Goal: Task Accomplishment & Management: Use online tool/utility

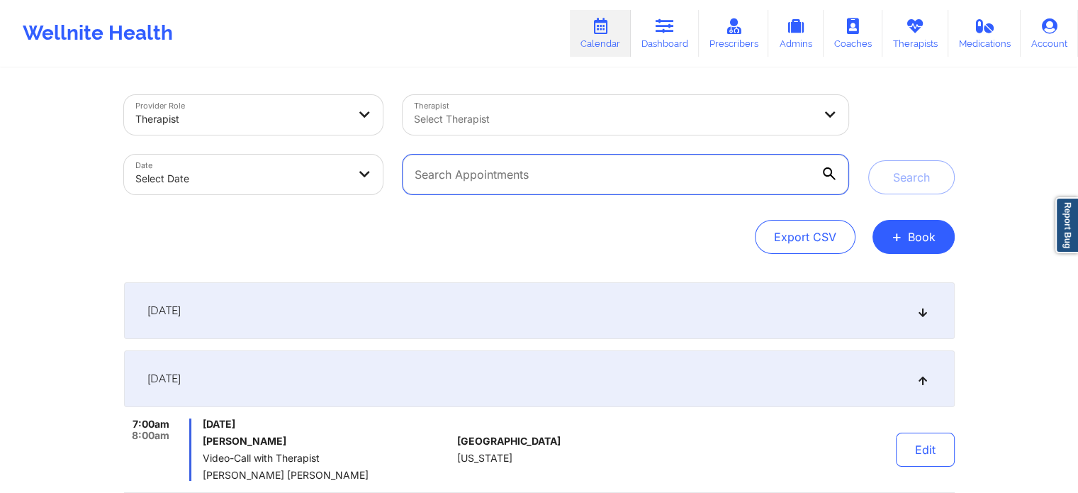
click at [480, 174] on input "text" at bounding box center [625, 174] width 445 height 40
paste input "Martika Honeycutt"
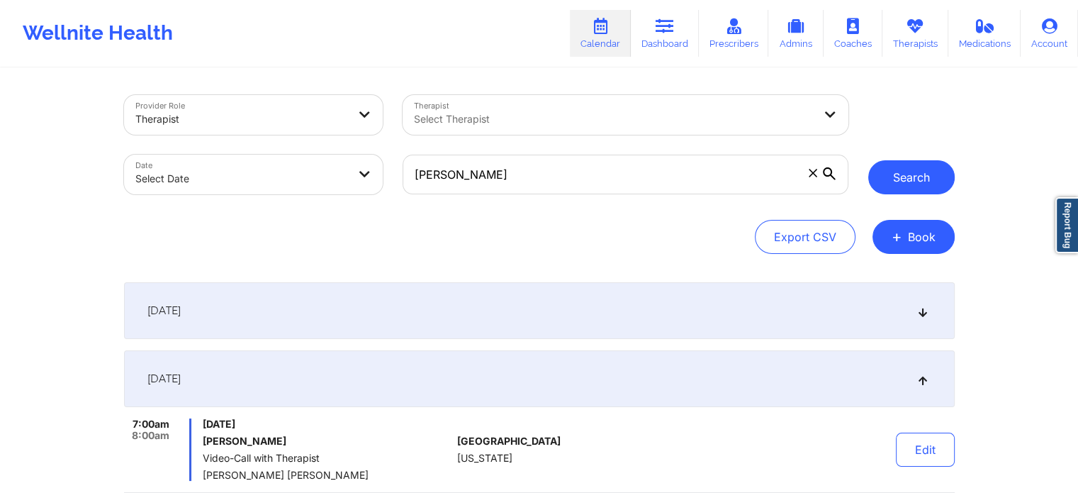
click at [887, 176] on button "Search" at bounding box center [911, 177] width 86 height 34
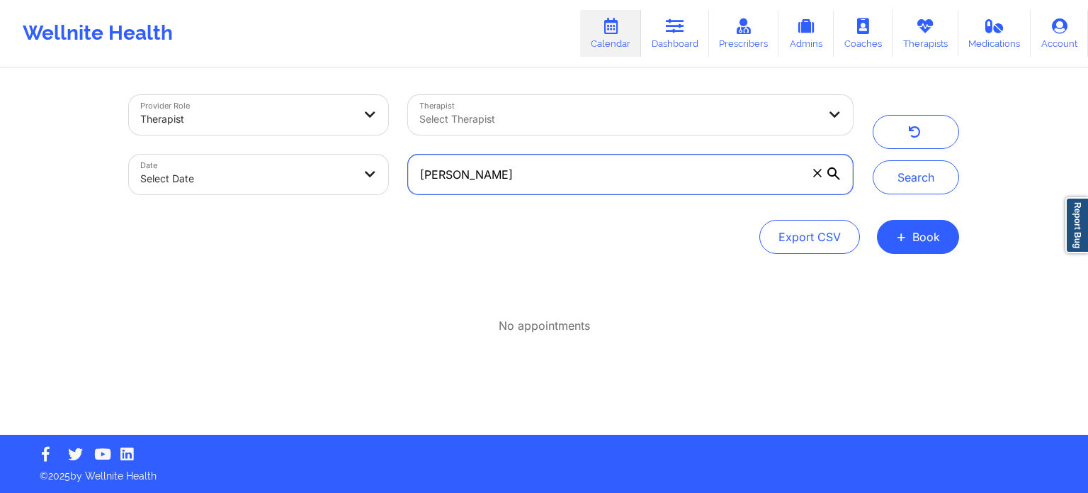
click at [604, 188] on input "Martika Honeycutt" at bounding box center [630, 174] width 445 height 40
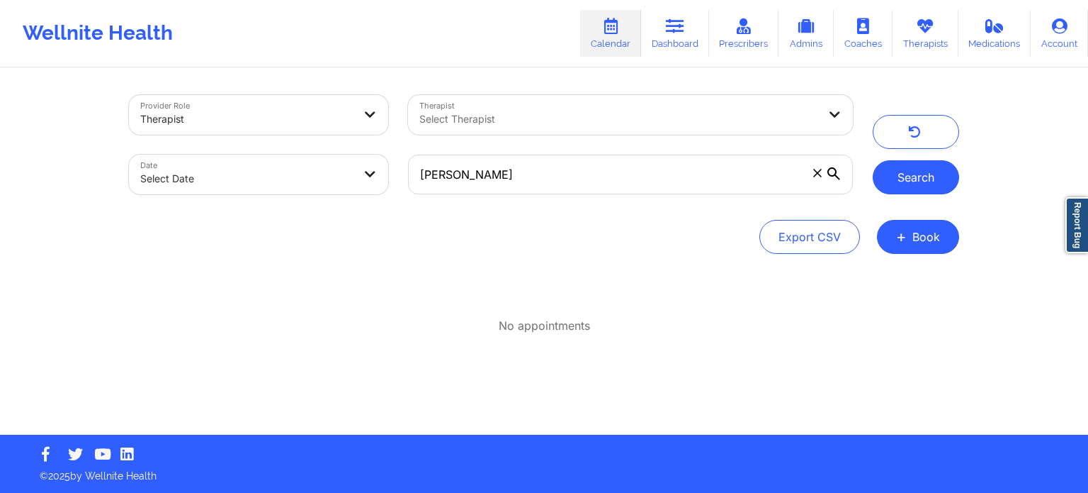
click at [899, 186] on button "Search" at bounding box center [916, 177] width 86 height 34
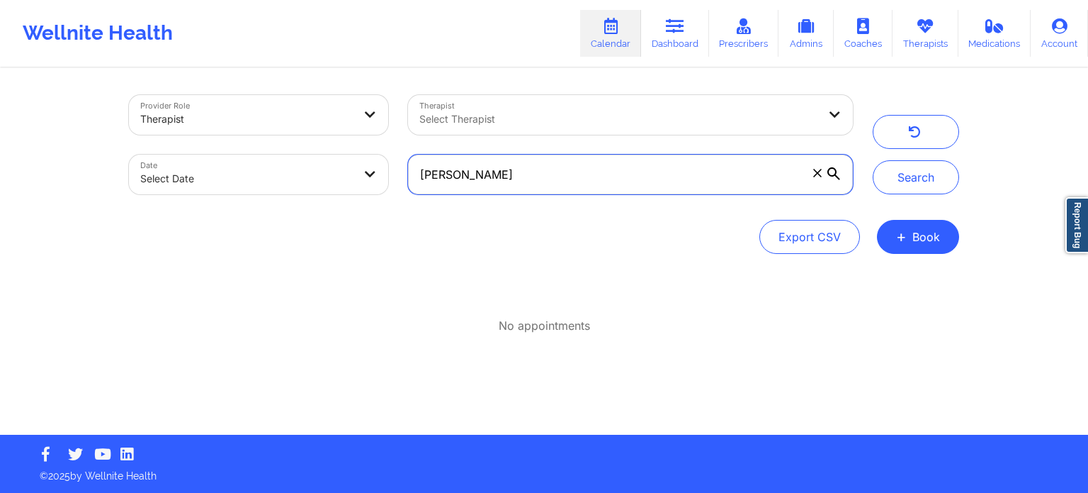
click at [615, 172] on input "Martika Honeycutt" at bounding box center [630, 174] width 445 height 40
type input "Martika"
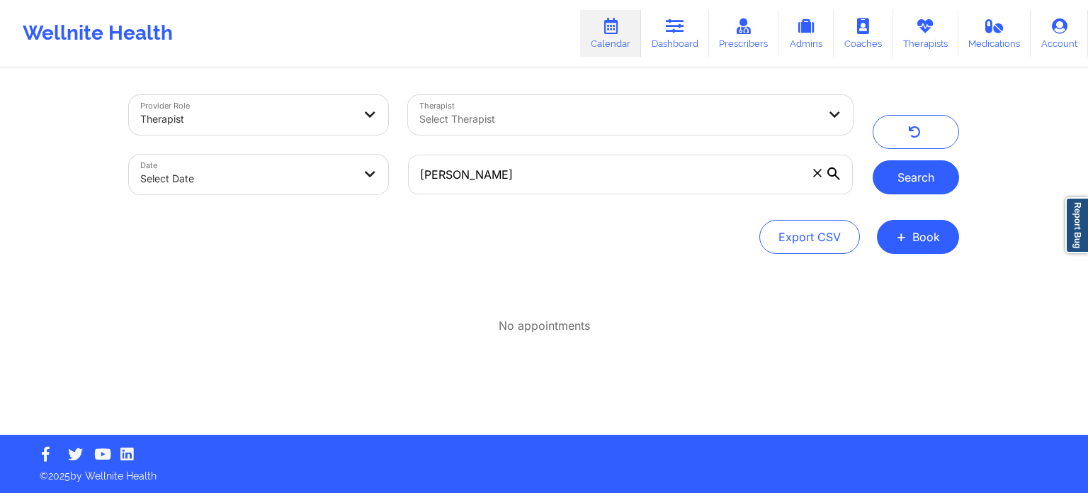
click at [905, 189] on button "Search" at bounding box center [916, 177] width 86 height 34
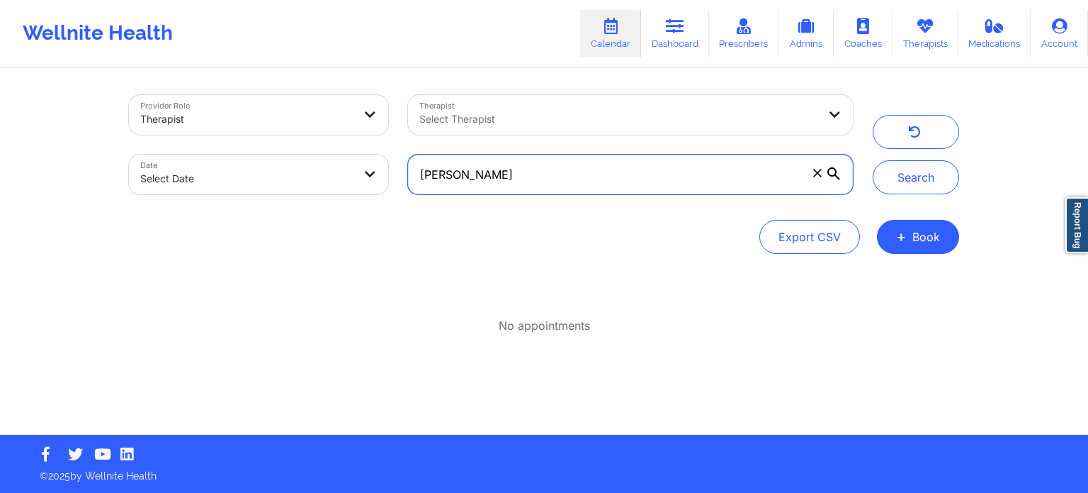
drag, startPoint x: 479, startPoint y: 173, endPoint x: 471, endPoint y: 184, distance: 13.2
click at [479, 173] on input "Martika" at bounding box center [630, 174] width 445 height 40
drag, startPoint x: 483, startPoint y: 174, endPoint x: 283, endPoint y: 160, distance: 199.6
click at [334, 169] on div "Provider Role Therapist Therapist Select Therapist Date Select Date Martika" at bounding box center [491, 144] width 744 height 119
click at [448, 116] on div at bounding box center [619, 119] width 399 height 17
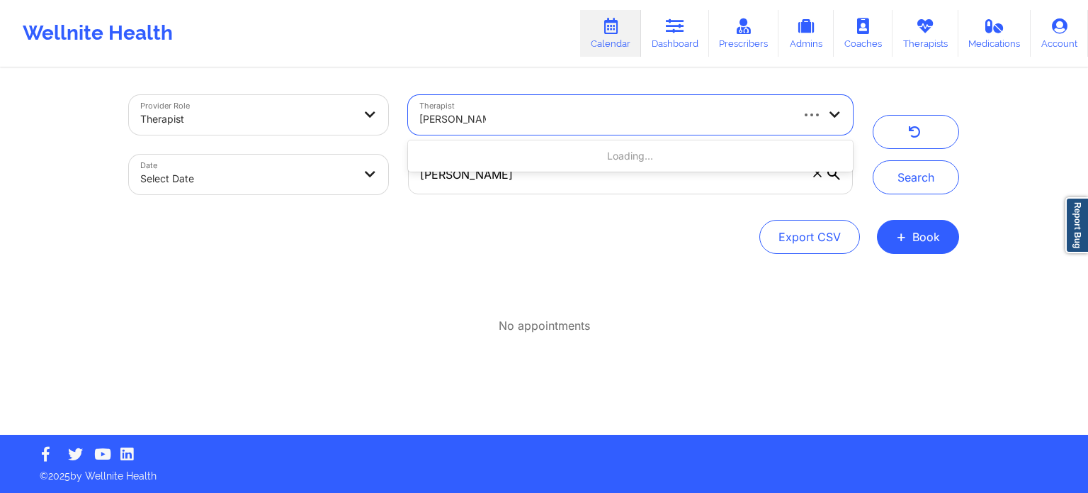
type input "molly parsons"
click at [873, 160] on button "Search" at bounding box center [916, 177] width 86 height 34
select select "2025-8"
select select "2025-9"
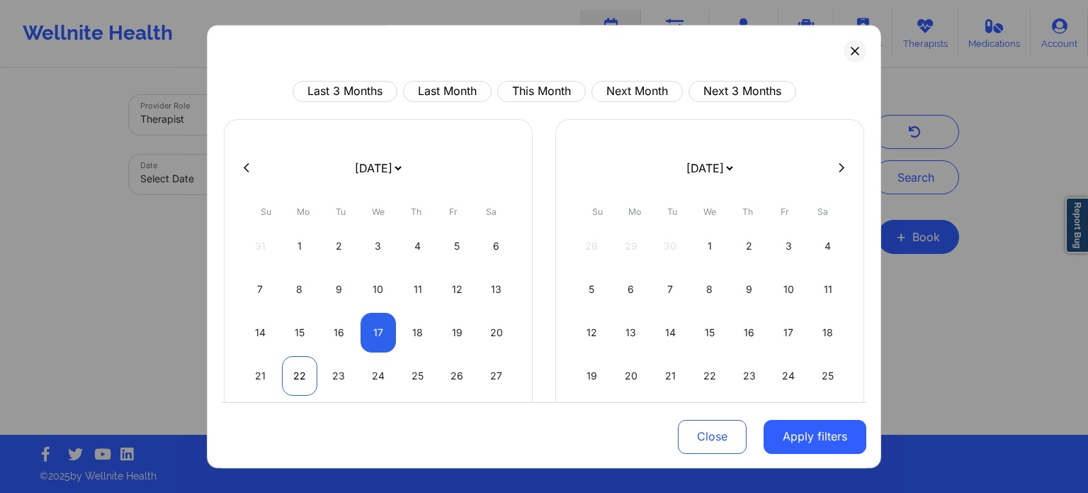
click at [291, 374] on div "22" at bounding box center [300, 376] width 36 height 40
select select "2025-8"
select select "2025-9"
select select "2025-8"
select select "2025-9"
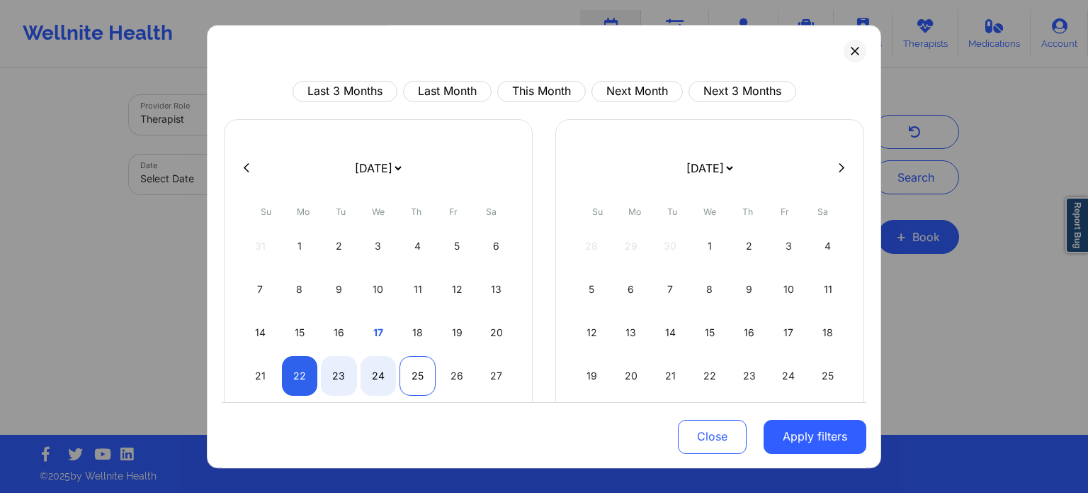
select select "2025-8"
select select "2025-9"
click at [420, 379] on div "25" at bounding box center [418, 376] width 36 height 40
select select "2025-8"
select select "2025-9"
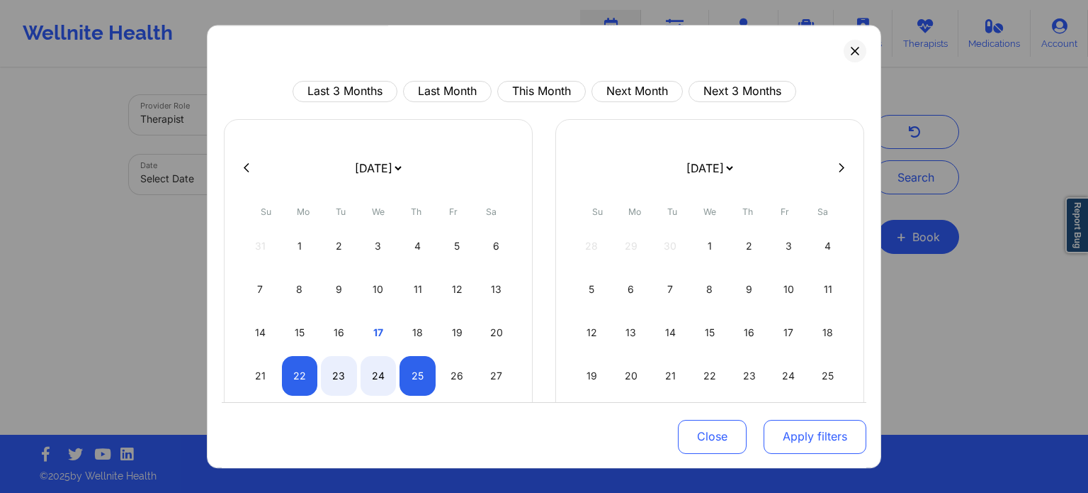
click at [841, 436] on button "Apply filters" at bounding box center [815, 436] width 103 height 34
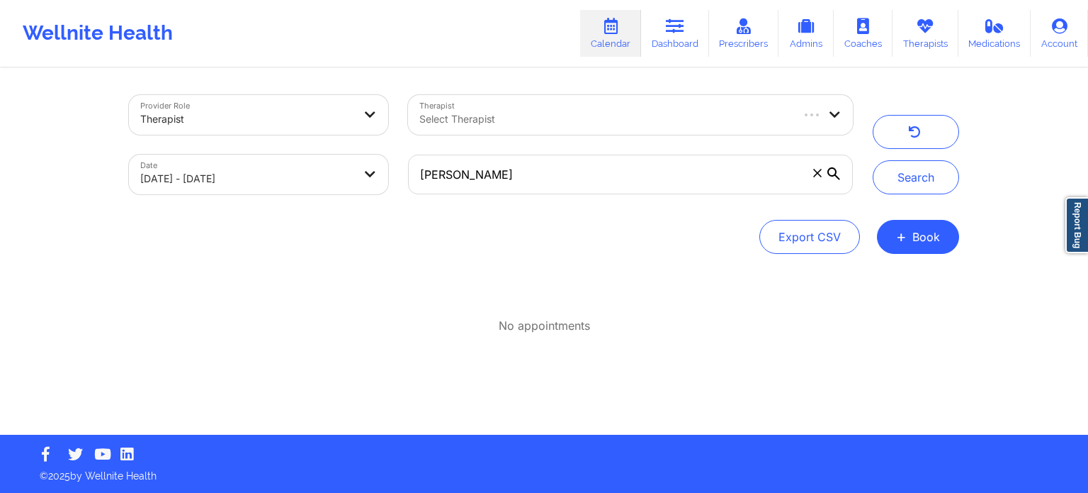
click at [349, 184] on body "Wellnite Health Calendar Dashboard Prescribers Admins Coaches Therapists Medica…" at bounding box center [544, 246] width 1088 height 493
select select "2025-8"
select select "2025-9"
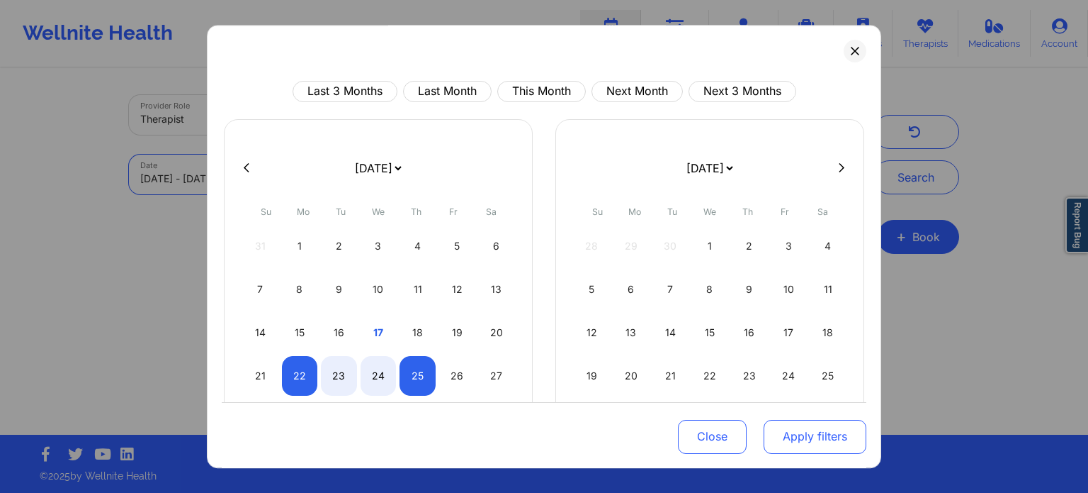
click at [800, 437] on button "Apply filters" at bounding box center [815, 436] width 103 height 34
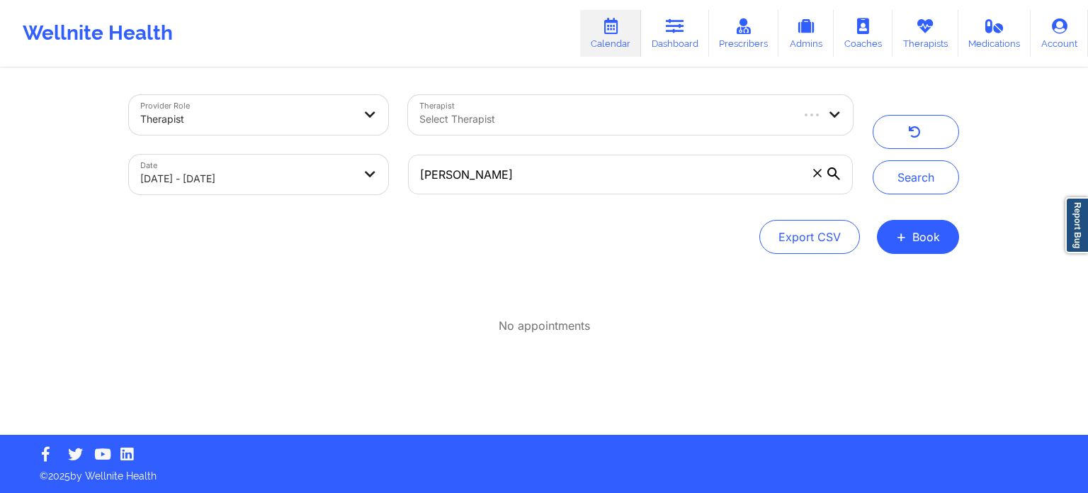
click at [569, 120] on div at bounding box center [605, 119] width 371 height 17
click at [587, 211] on div "Provider Role Therapist Therapist Select Therapist Date 09/22/2025 - 09/25/2025…" at bounding box center [544, 174] width 831 height 159
click at [818, 171] on icon at bounding box center [818, 173] width 9 height 9
click at [818, 171] on input "Martika" at bounding box center [630, 174] width 445 height 40
click at [490, 118] on div at bounding box center [605, 119] width 371 height 17
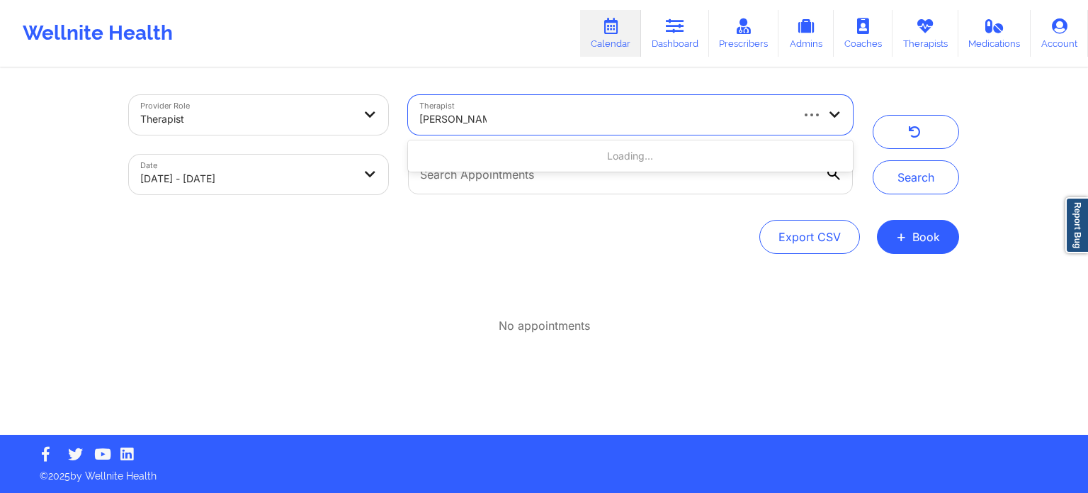
type input "[PERSON_NAME]"
click at [873, 160] on button "Search" at bounding box center [916, 177] width 86 height 34
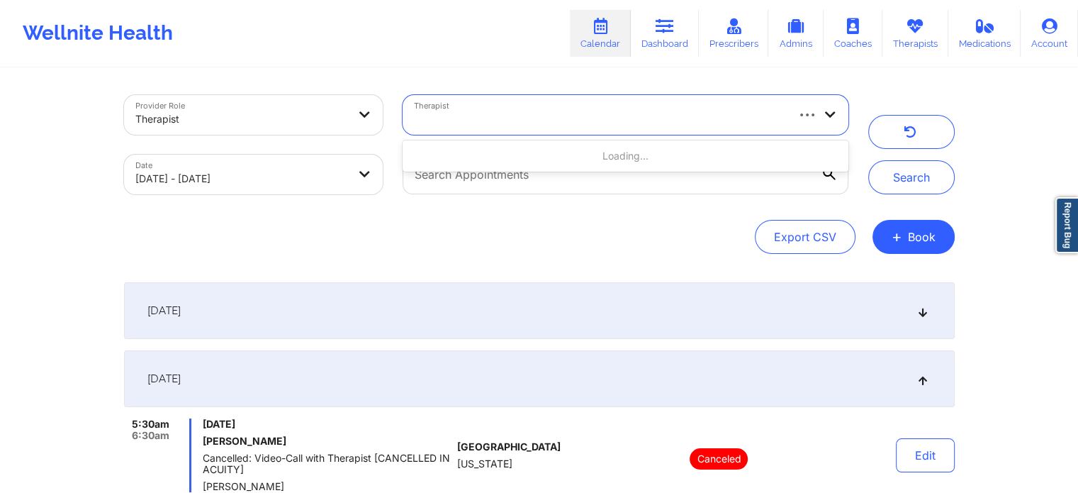
click at [529, 242] on div "Export CSV + Book" at bounding box center [539, 237] width 831 height 34
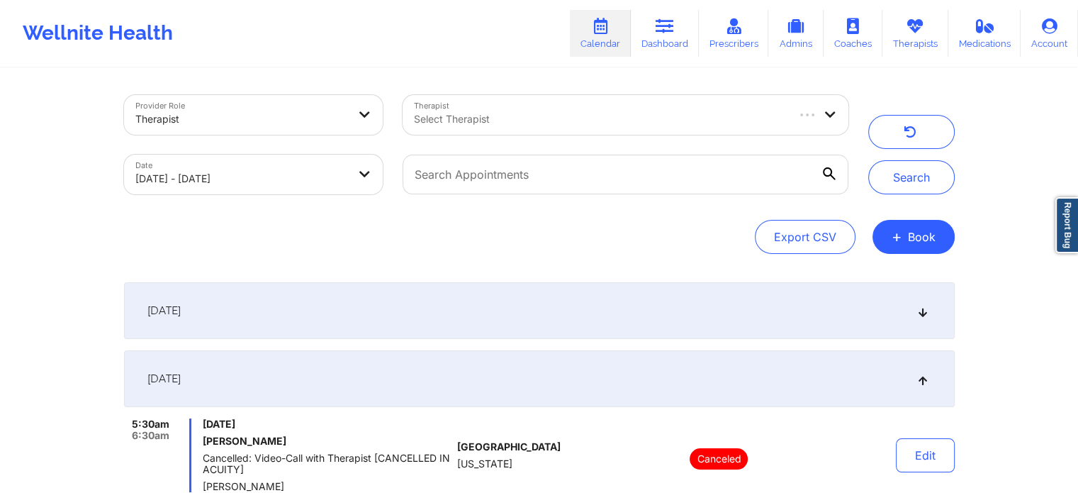
click at [532, 103] on div "Select Therapist" at bounding box center [594, 115] width 383 height 40
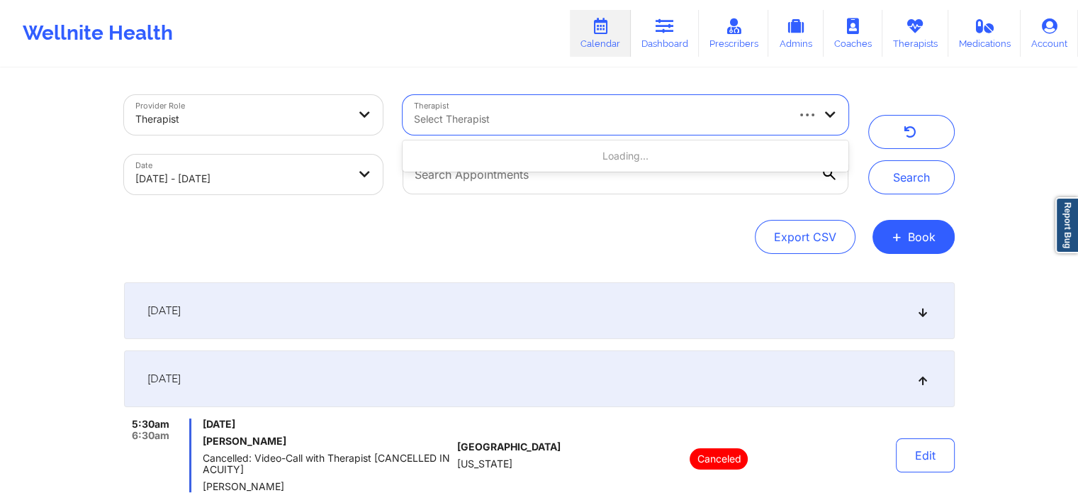
click at [519, 109] on div "Select Therapist" at bounding box center [594, 115] width 383 height 40
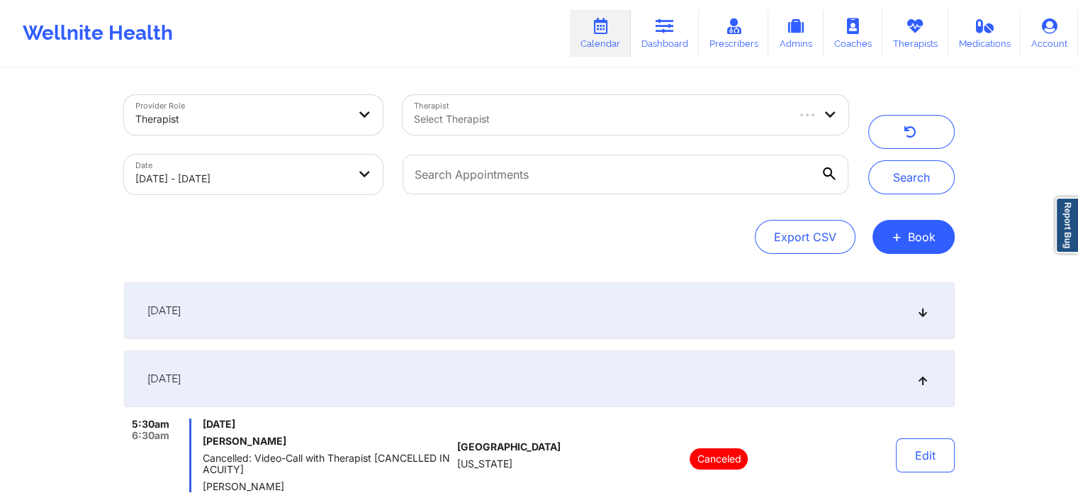
click at [597, 38] on link "Calendar" at bounding box center [600, 33] width 61 height 47
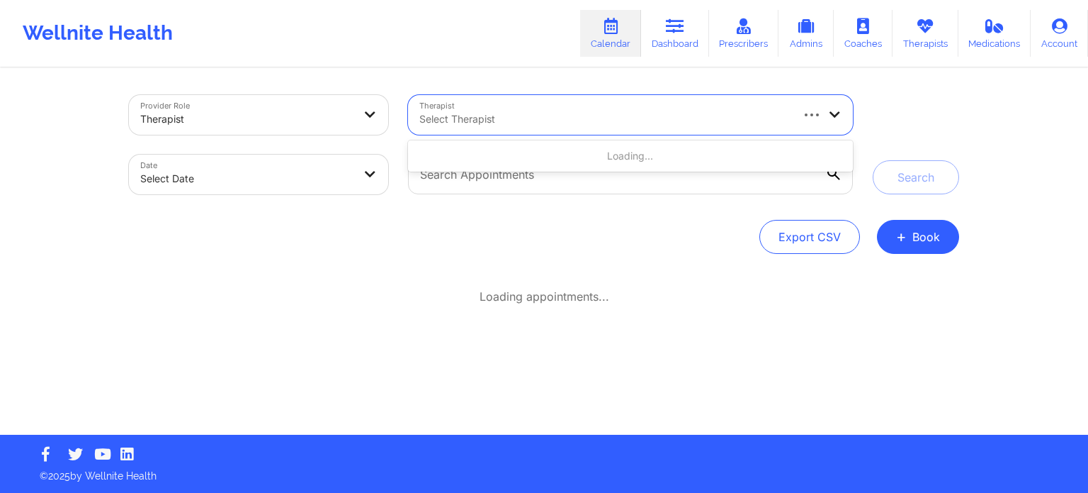
click at [578, 112] on div at bounding box center [605, 119] width 371 height 17
click at [914, 248] on button "+ Book" at bounding box center [918, 237] width 82 height 34
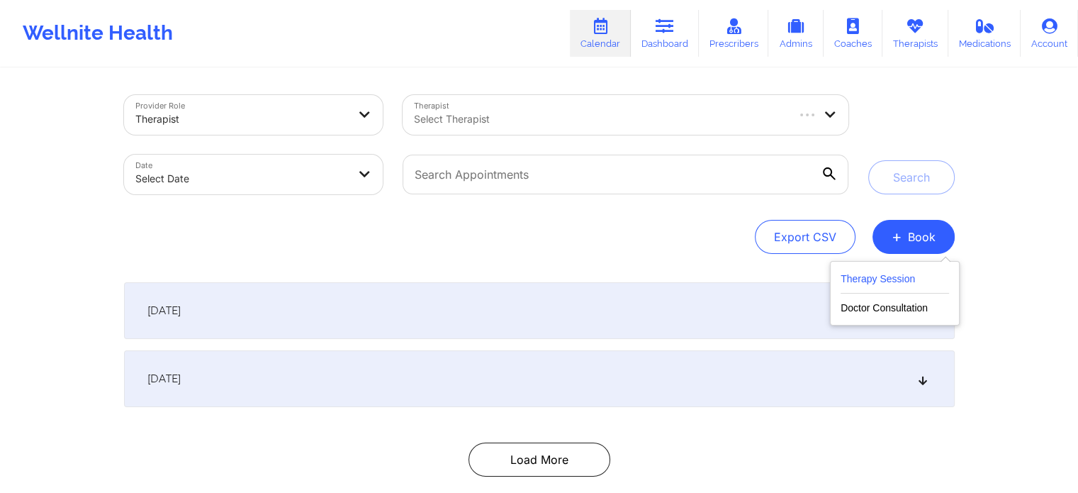
click at [887, 283] on button "Therapy Session" at bounding box center [894, 281] width 108 height 23
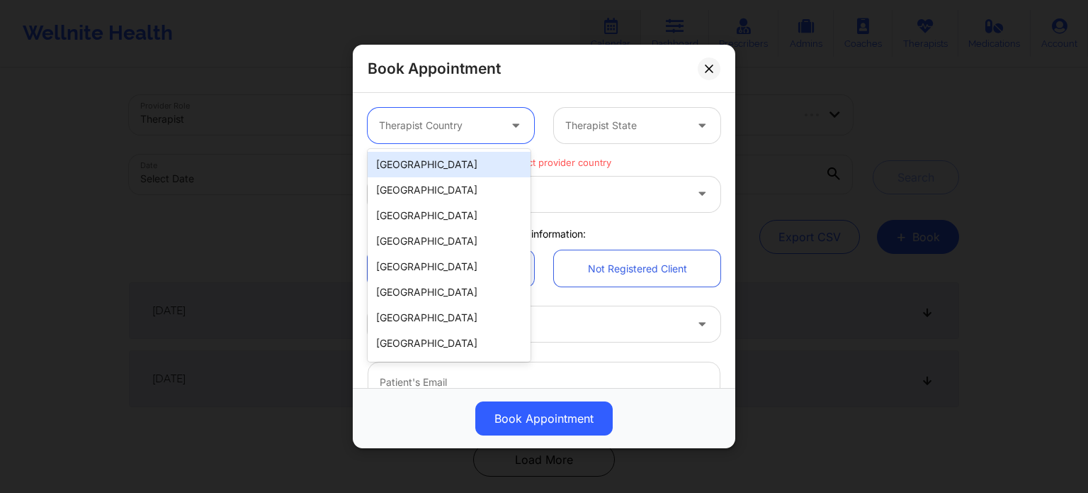
click at [485, 135] on div "Therapist Country" at bounding box center [434, 125] width 133 height 35
click at [473, 171] on div "[GEOGRAPHIC_DATA]" at bounding box center [449, 165] width 163 height 26
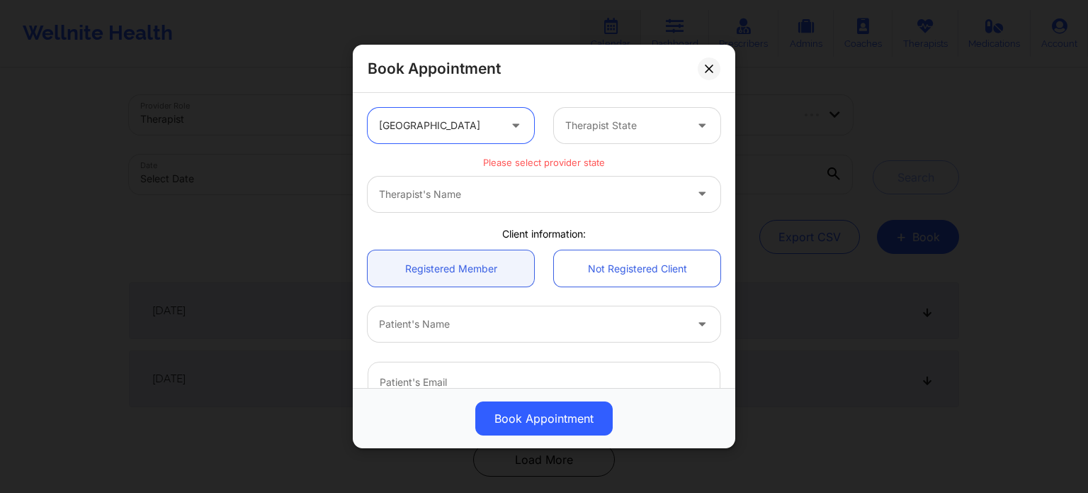
click at [624, 136] on div "Therapist State" at bounding box center [620, 125] width 133 height 35
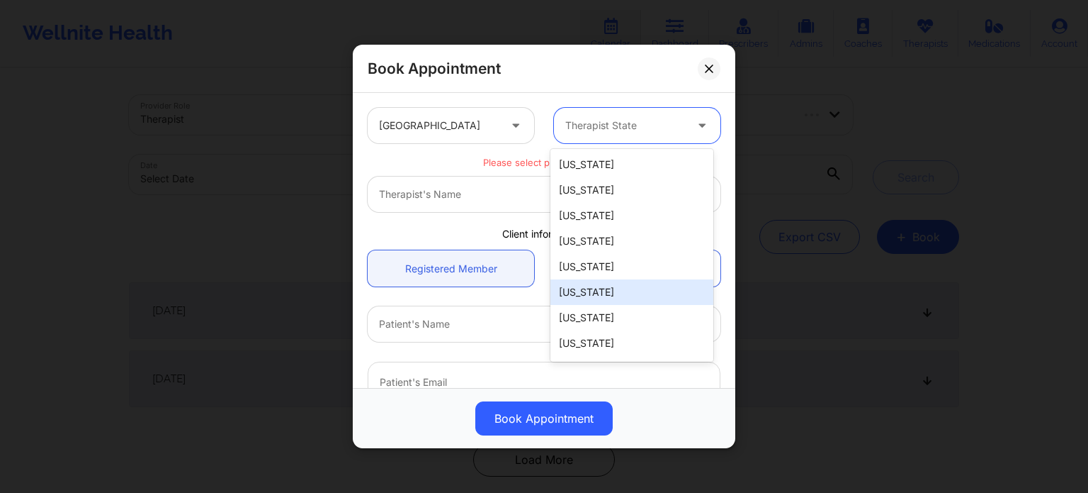
click at [581, 286] on div "[US_STATE]" at bounding box center [632, 292] width 163 height 26
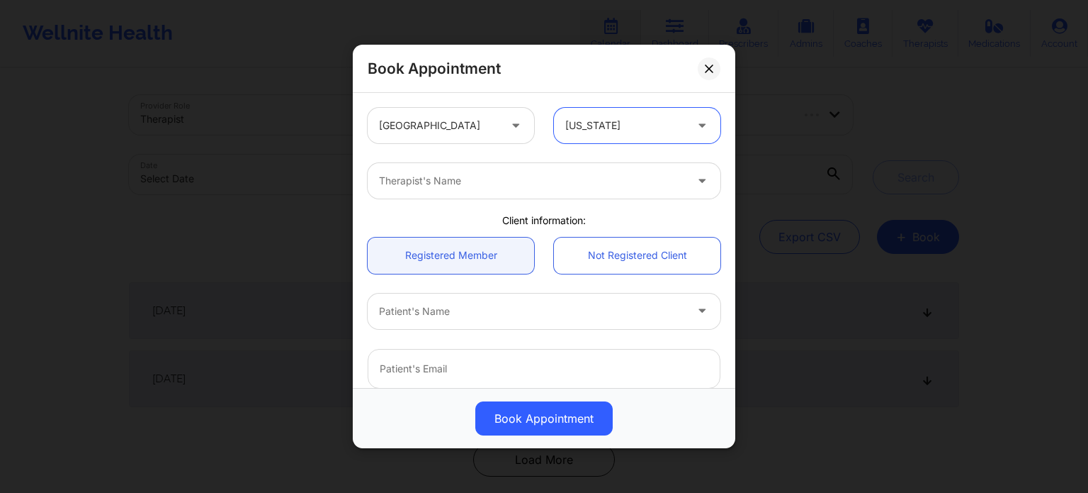
click at [594, 137] on div "[US_STATE]" at bounding box center [626, 125] width 120 height 35
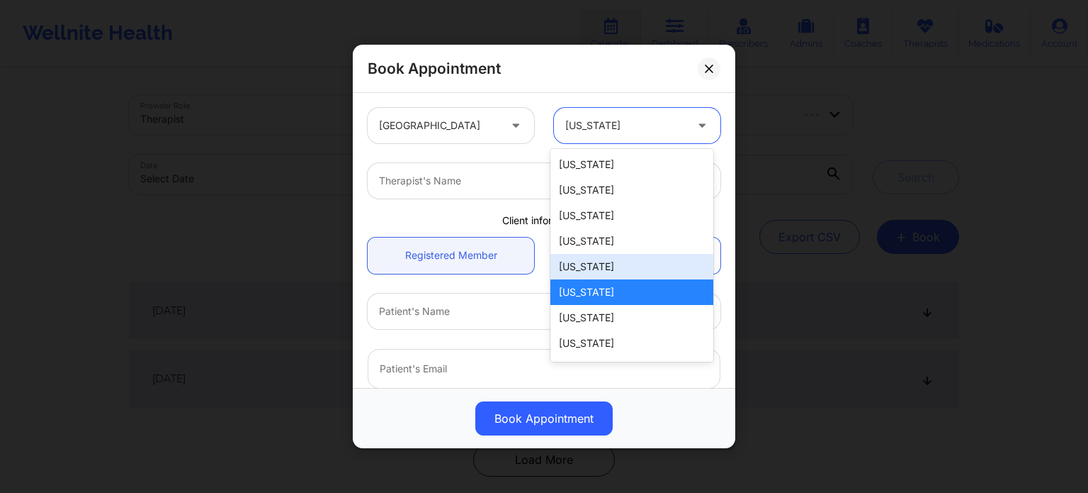
click at [572, 271] on div "[US_STATE]" at bounding box center [632, 267] width 163 height 26
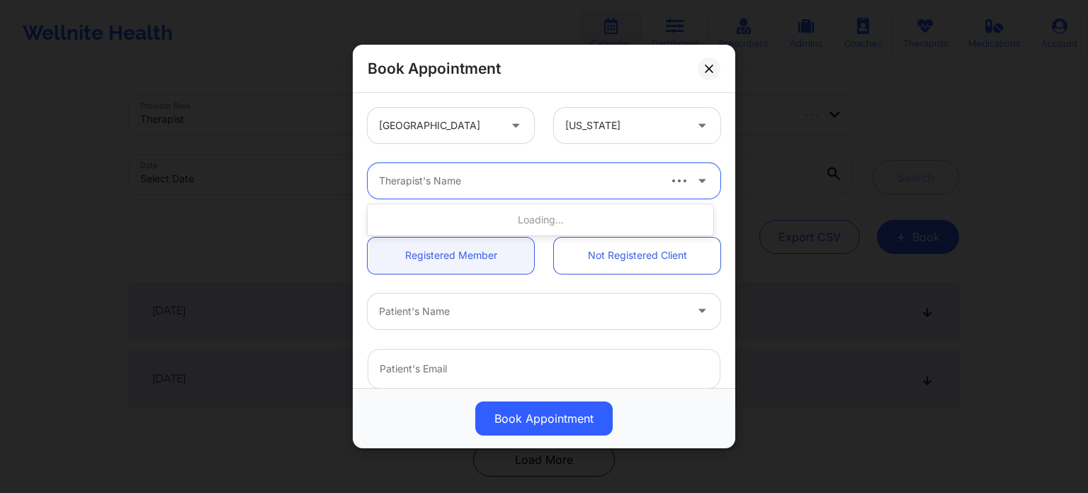
click at [442, 172] on div at bounding box center [518, 180] width 278 height 17
type input "[PERSON_NAME]"
click at [502, 176] on div at bounding box center [518, 180] width 278 height 17
type input "[PERSON_NAME]"
click at [697, 181] on icon at bounding box center [702, 178] width 14 height 12
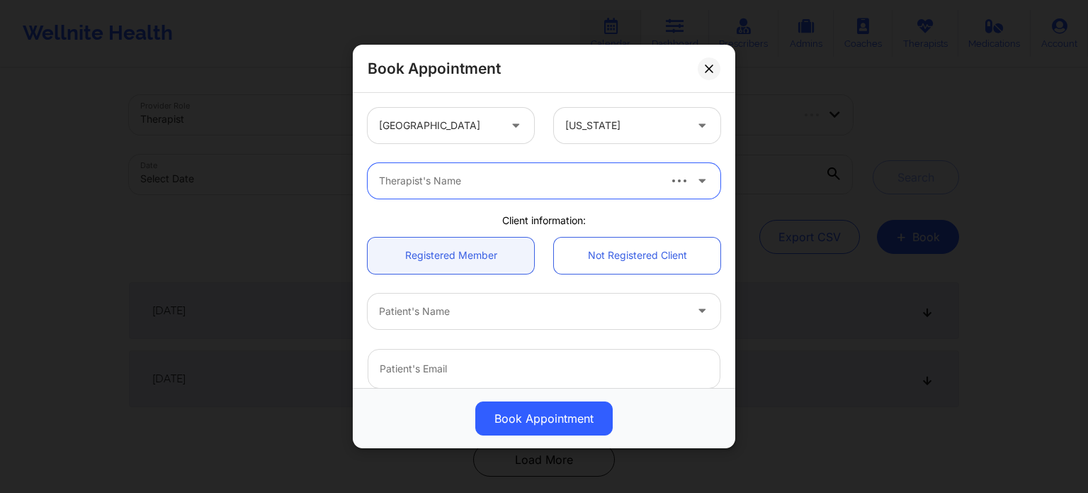
click at [697, 181] on icon at bounding box center [702, 178] width 14 height 12
click at [581, 183] on div at bounding box center [518, 180] width 278 height 17
click at [578, 184] on div at bounding box center [518, 180] width 278 height 17
type input "[PERSON_NAME]"
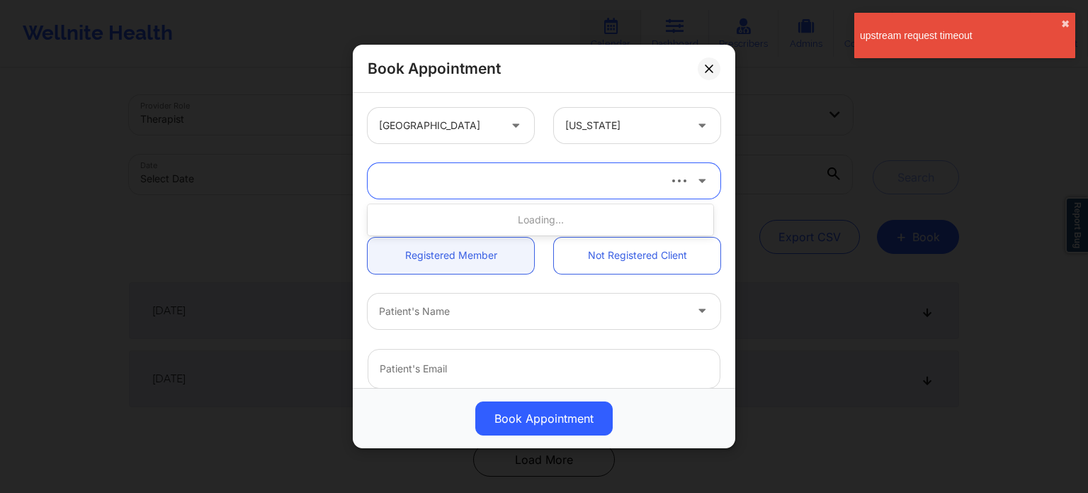
click at [583, 189] on div at bounding box center [513, 180] width 291 height 35
click at [583, 189] on div "Therapist's Name" at bounding box center [513, 180] width 291 height 35
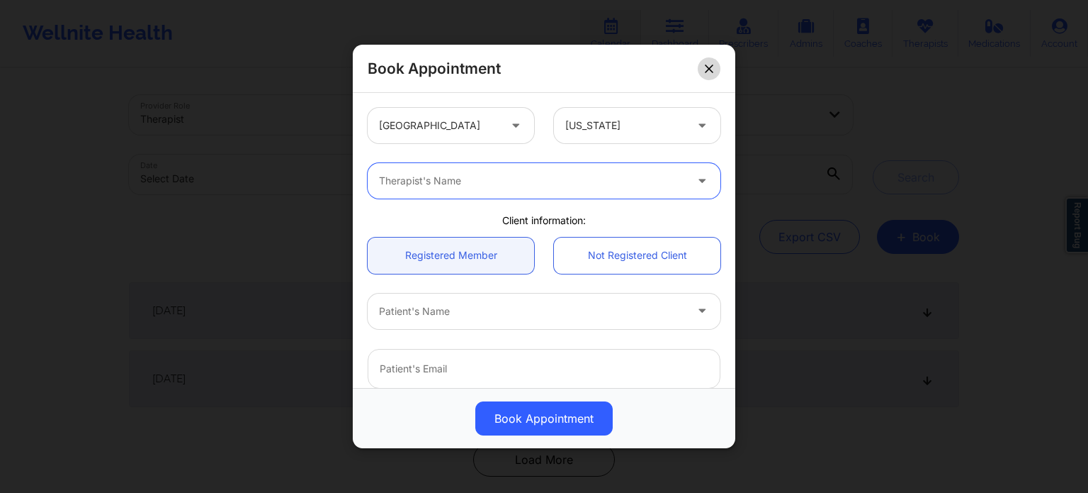
click at [714, 74] on button at bounding box center [709, 68] width 23 height 23
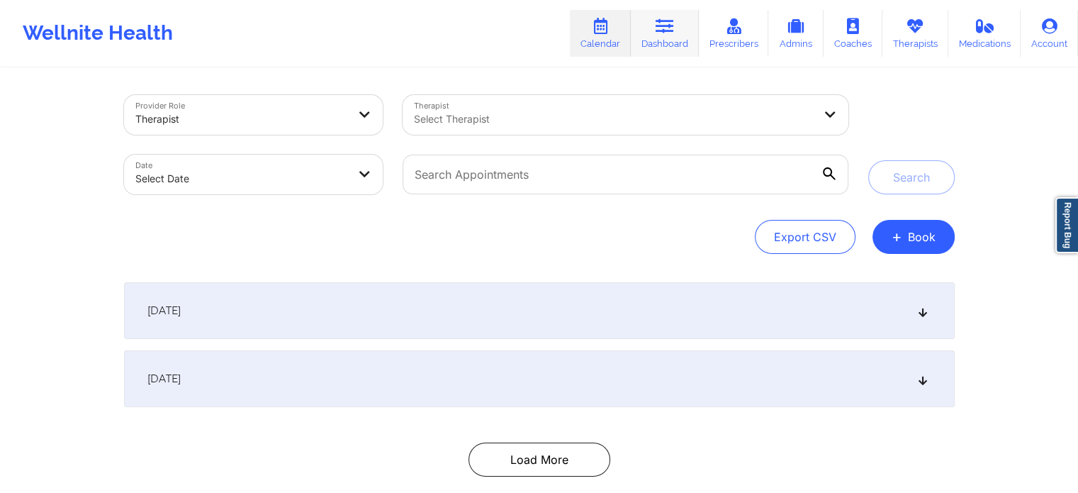
click at [660, 31] on icon at bounding box center [665, 26] width 18 height 16
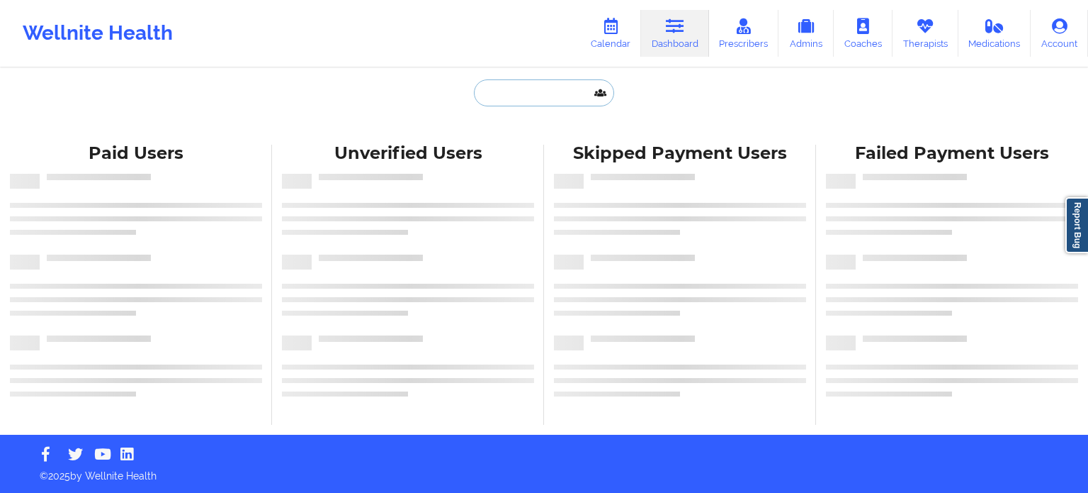
click at [524, 101] on input "text" at bounding box center [544, 92] width 140 height 27
paste input "[DOMAIN_NAME][EMAIL_ADDRESS][DOMAIN_NAME]"
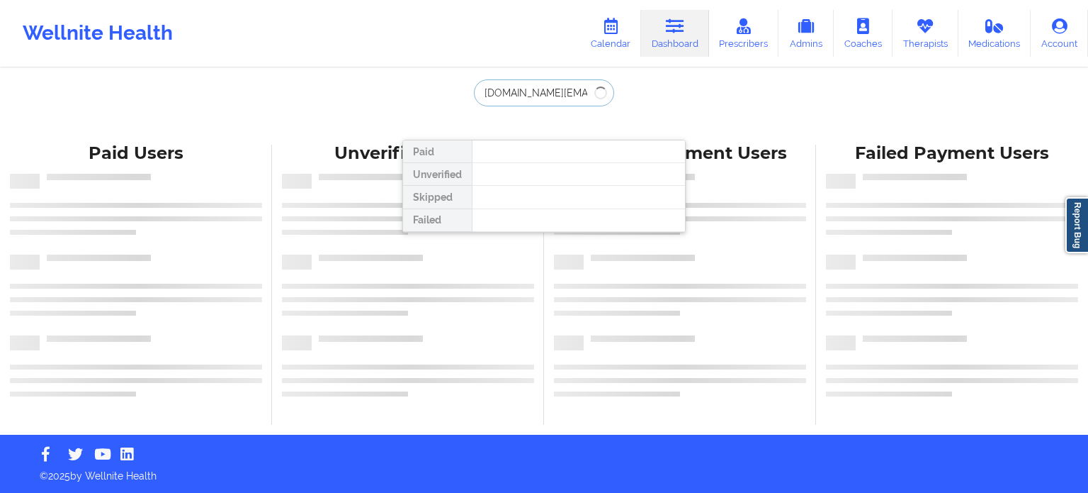
type input "[DOMAIN_NAME][EMAIL_ADDRESS][DOMAIN_NAME]"
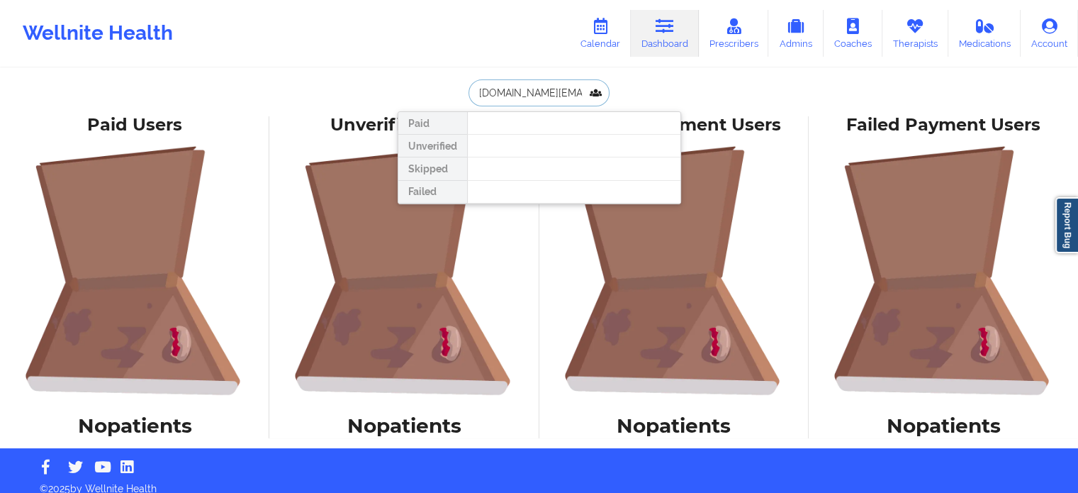
drag, startPoint x: 585, startPoint y: 91, endPoint x: 453, endPoint y: 90, distance: 132.5
click at [453, 90] on div "[DOMAIN_NAME][EMAIL_ADDRESS][DOMAIN_NAME] Paid Unverified Skipped Failed" at bounding box center [539, 92] width 283 height 27
click at [913, 36] on link "Therapists" at bounding box center [915, 33] width 66 height 47
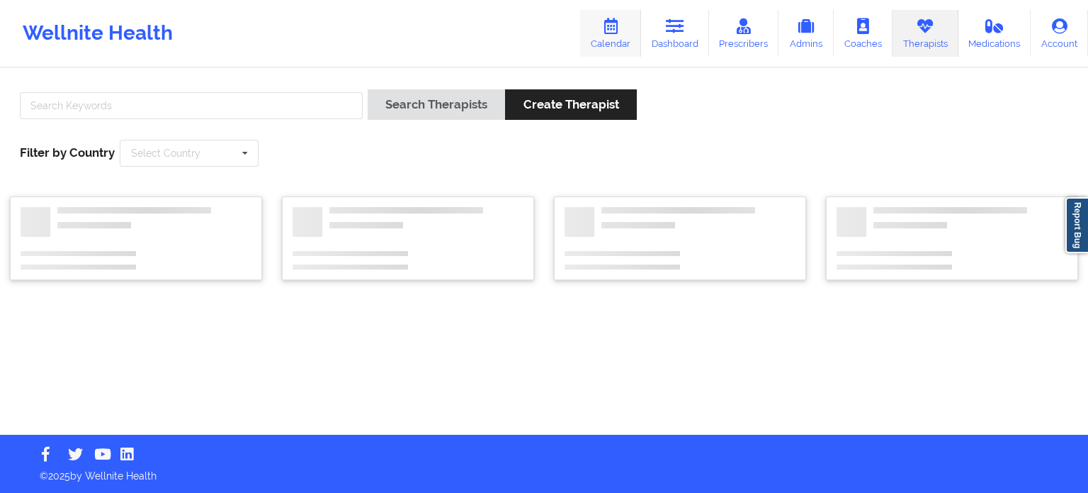
click at [608, 16] on link "Calendar" at bounding box center [610, 33] width 61 height 47
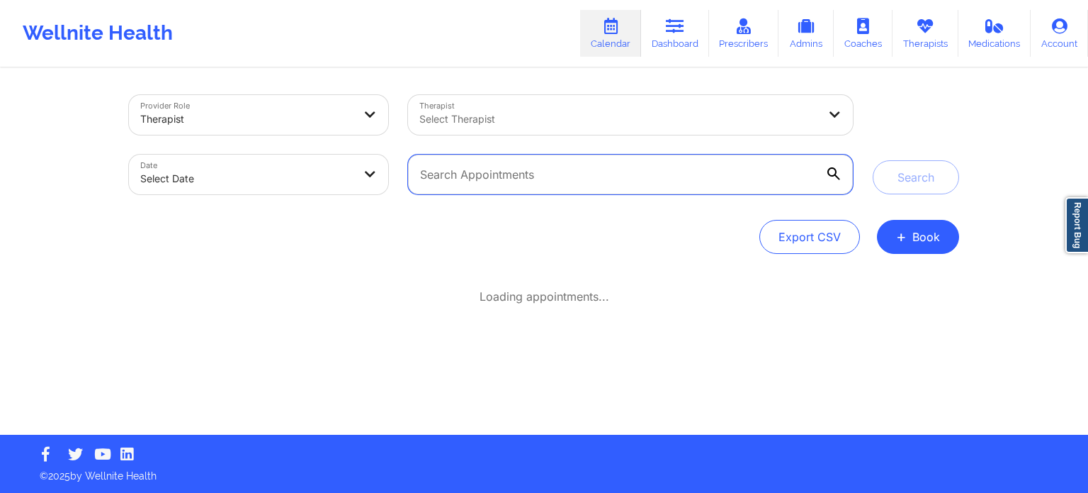
click at [507, 178] on input "text" at bounding box center [630, 174] width 445 height 40
drag, startPoint x: 507, startPoint y: 178, endPoint x: 445, endPoint y: 120, distance: 85.2
click at [445, 120] on div at bounding box center [619, 119] width 399 height 17
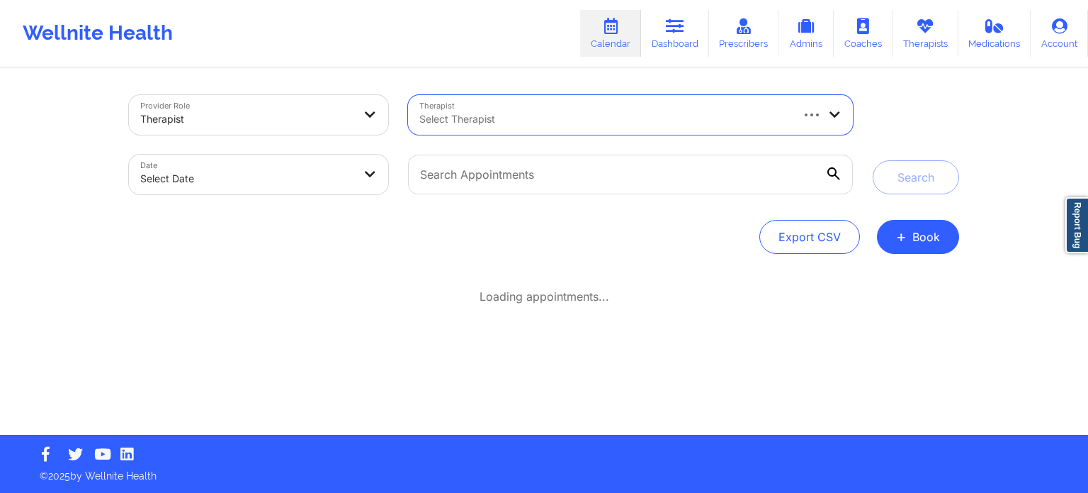
drag, startPoint x: 445, startPoint y: 120, endPoint x: 385, endPoint y: 198, distance: 99.1
click at [385, 198] on div "Date Select Date" at bounding box center [258, 175] width 279 height 60
click at [466, 121] on div at bounding box center [605, 119] width 371 height 17
paste input "[PERSON_NAME]"
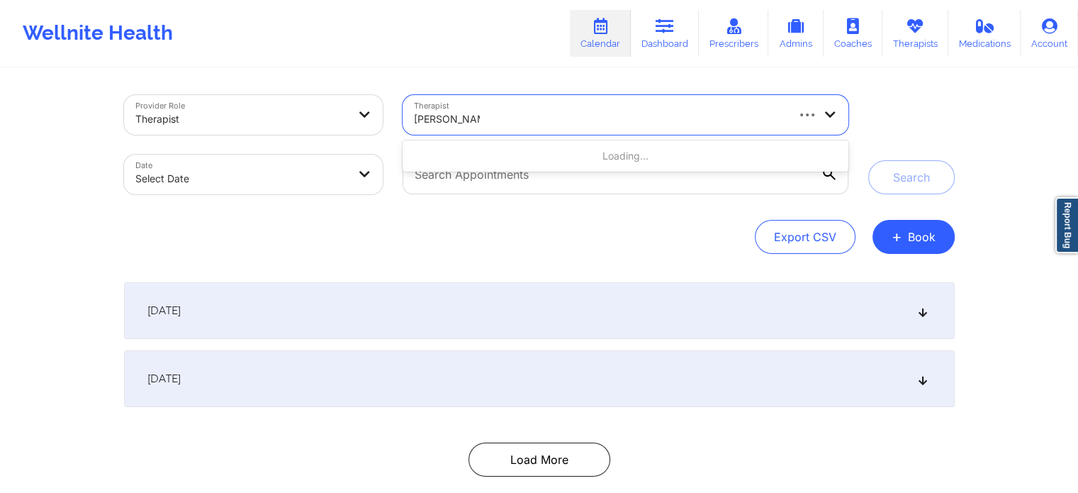
type input "[PERSON_NAME]"
click at [466, 125] on div at bounding box center [599, 119] width 371 height 17
paste input "[PERSON_NAME]"
type input "[PERSON_NAME]"
select select "2025-8"
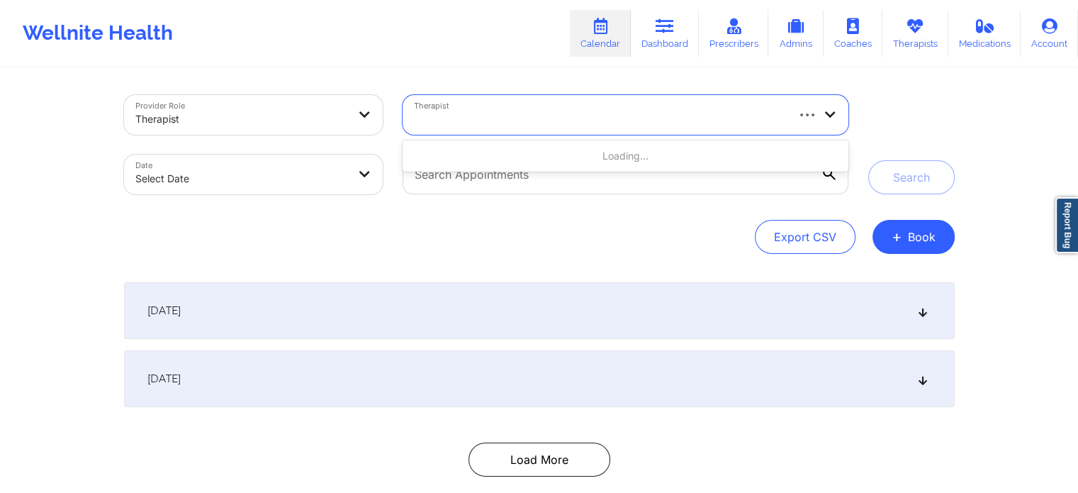
select select "2025-9"
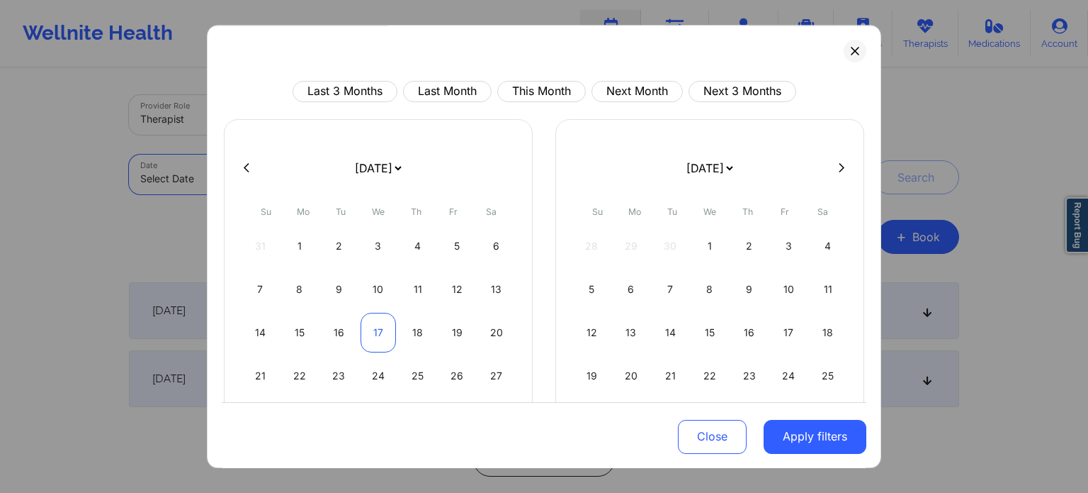
click at [366, 332] on div "17" at bounding box center [379, 333] width 36 height 40
select select "2025-8"
select select "2025-9"
select select "2025-8"
select select "2025-9"
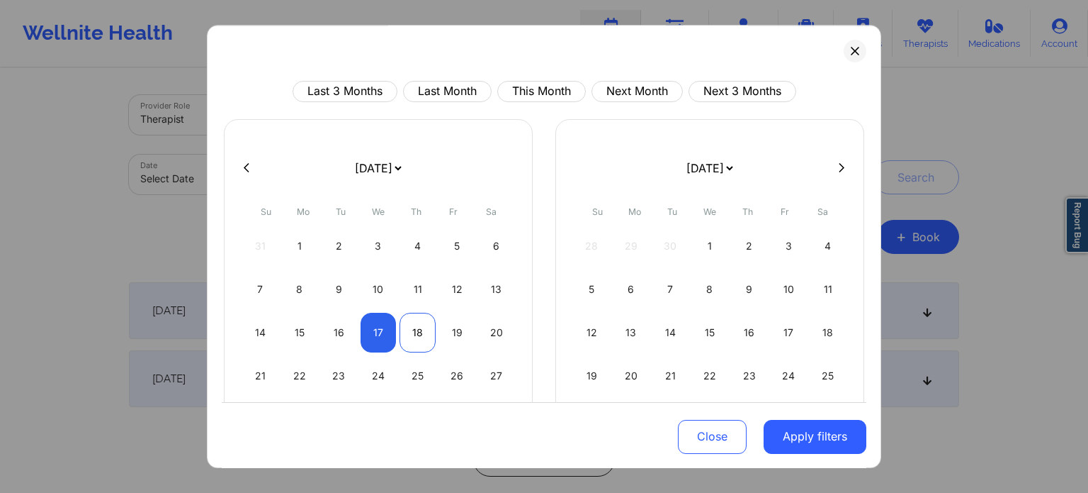
click at [411, 328] on div "18" at bounding box center [418, 333] width 36 height 40
select select "2025-8"
select select "2025-9"
click at [814, 448] on button "Apply filters" at bounding box center [815, 436] width 103 height 34
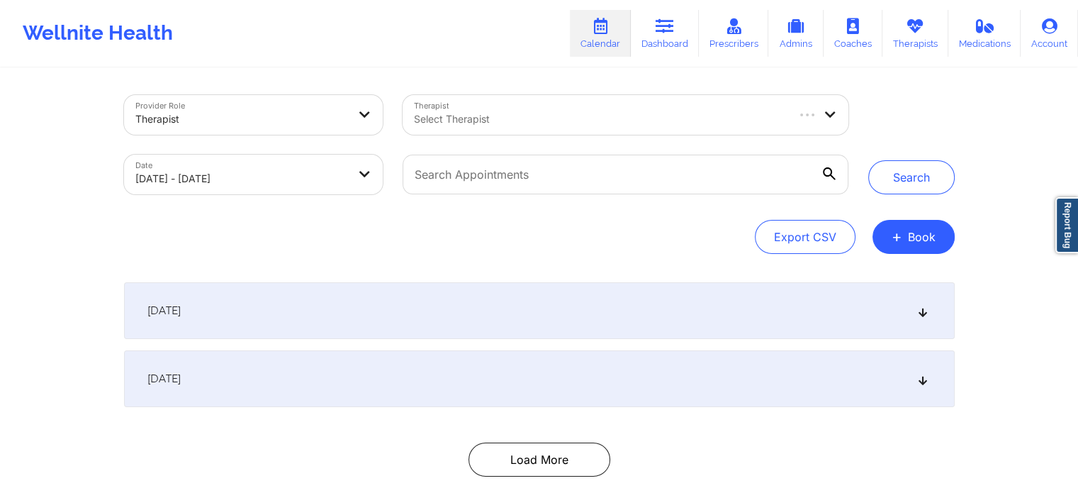
click at [479, 116] on div at bounding box center [599, 119] width 371 height 17
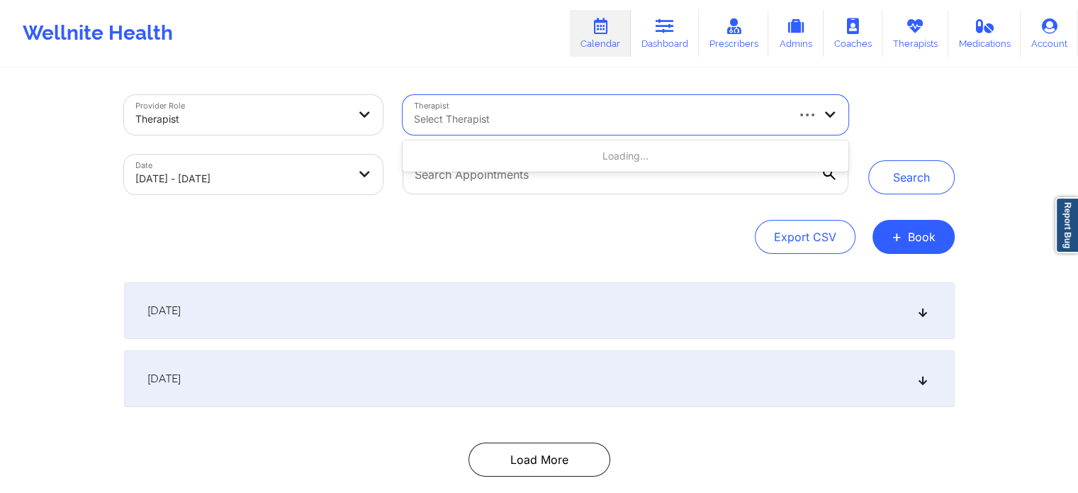
paste input "[PERSON_NAME]"
type input "[PERSON_NAME]"
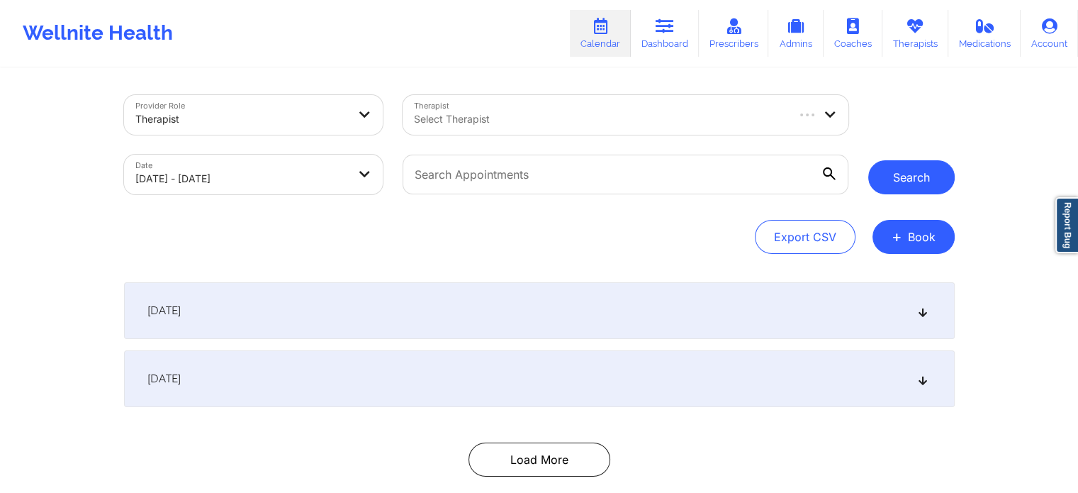
click at [921, 177] on button "Search" at bounding box center [911, 177] width 86 height 34
click at [555, 120] on div at bounding box center [599, 119] width 371 height 17
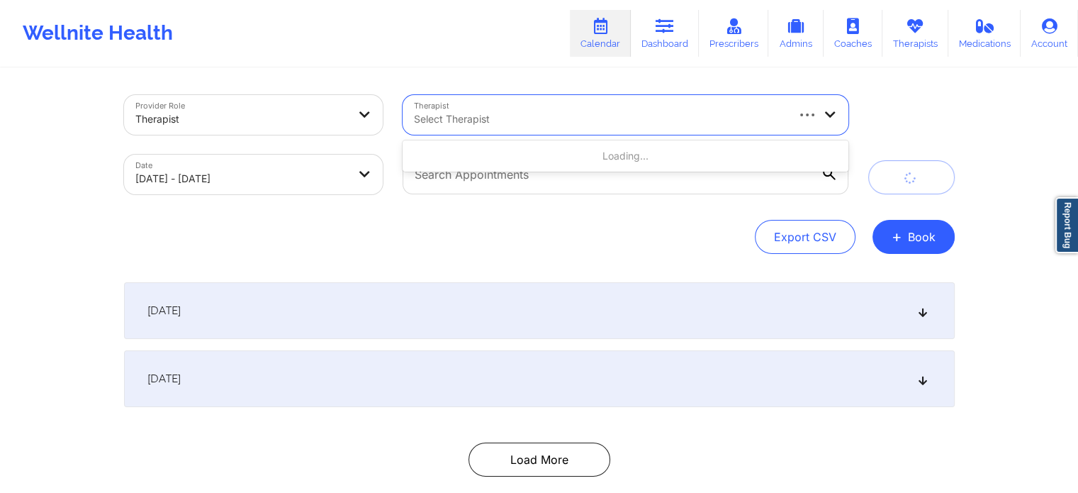
paste input "[PERSON_NAME]"
click at [448, 120] on input "[PERSON_NAME]" at bounding box center [447, 119] width 66 height 14
click at [455, 118] on input "[PERSON_NAME]" at bounding box center [447, 119] width 66 height 14
type input "[PERSON_NAME]"
